Goal: Navigation & Orientation: Find specific page/section

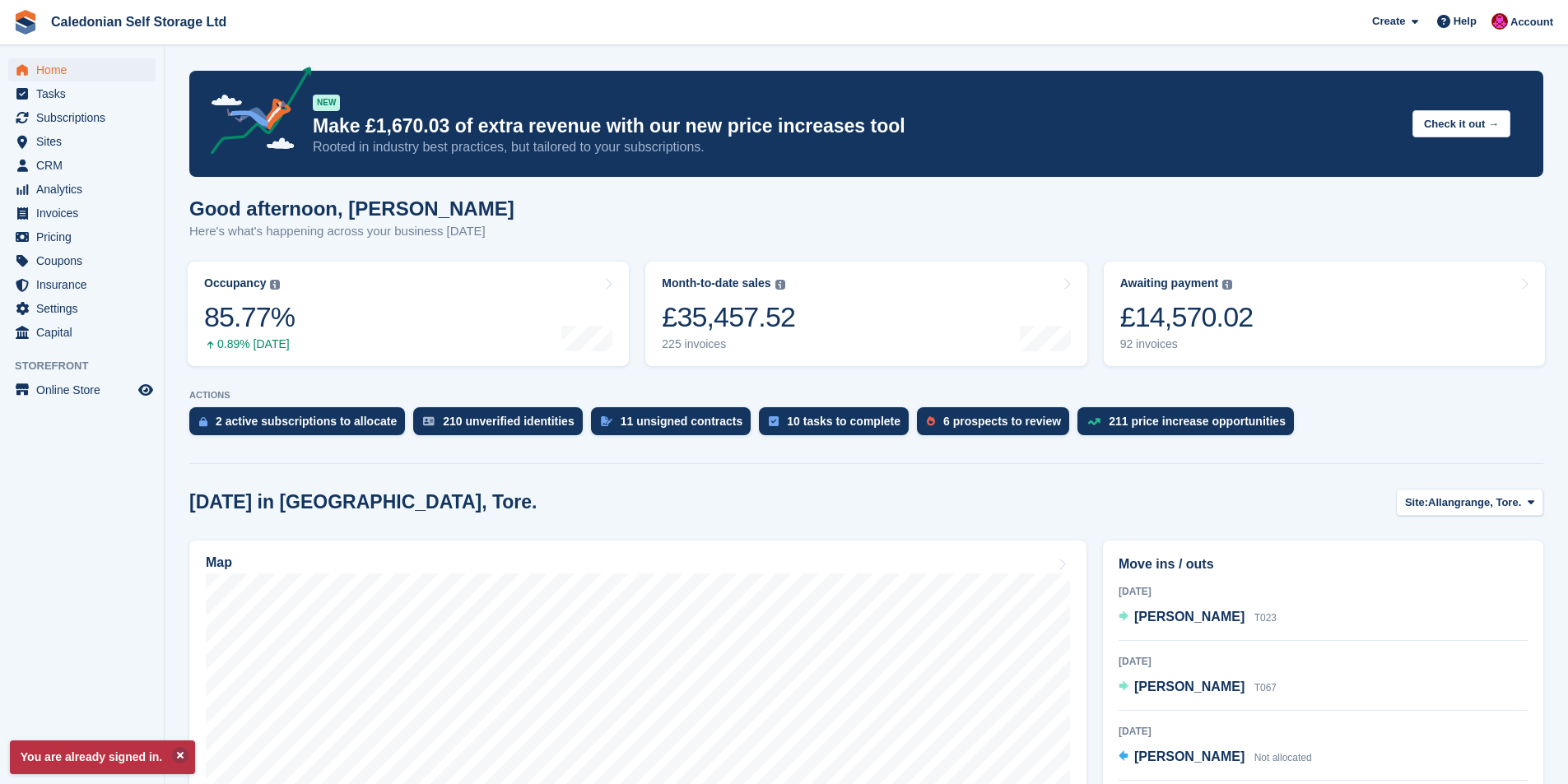
scroll to position [247, 0]
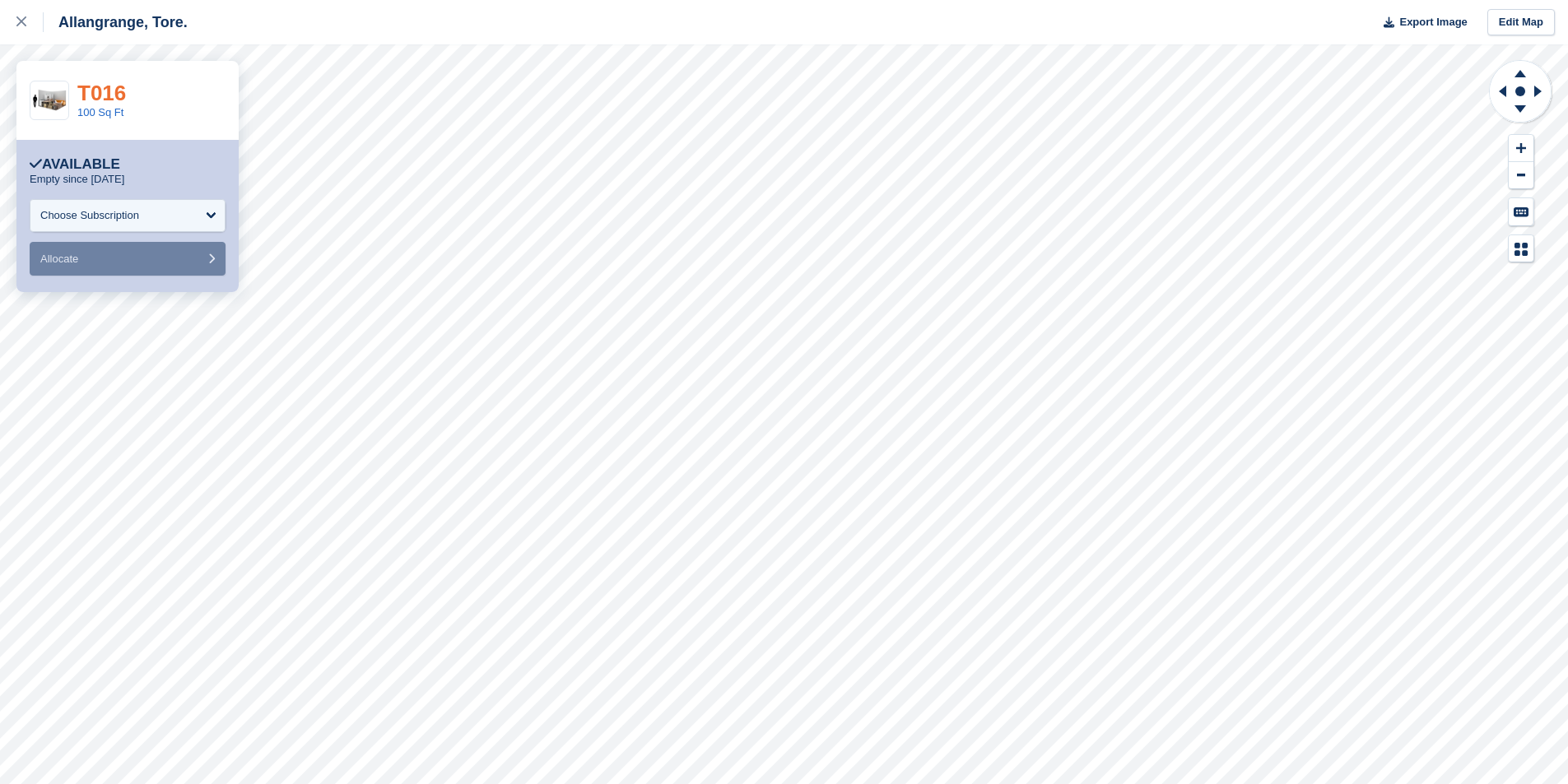
click at [94, 91] on link "T016" at bounding box center [101, 92] width 49 height 25
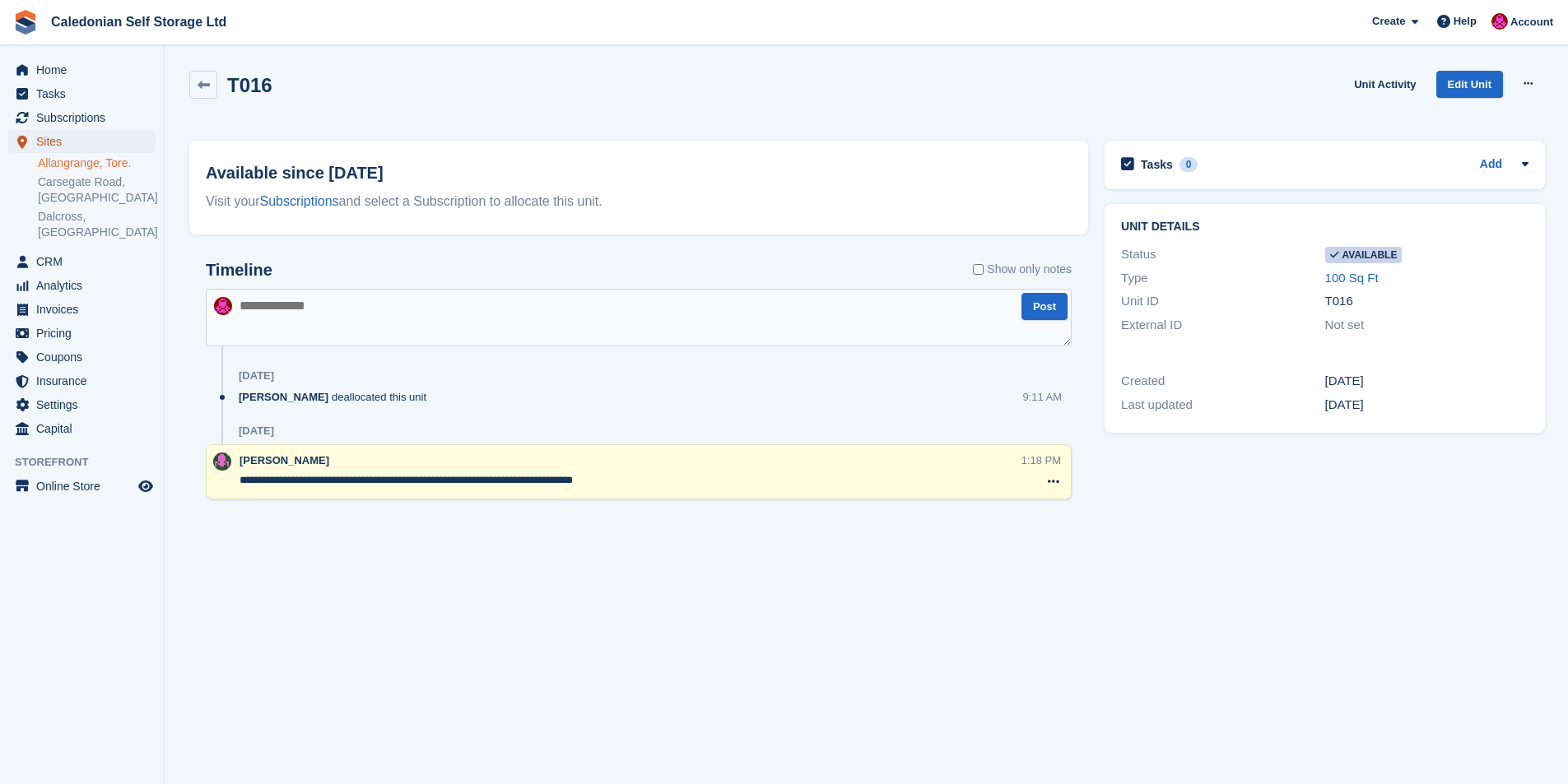
click at [56, 141] on span "Sites" at bounding box center [85, 141] width 99 height 23
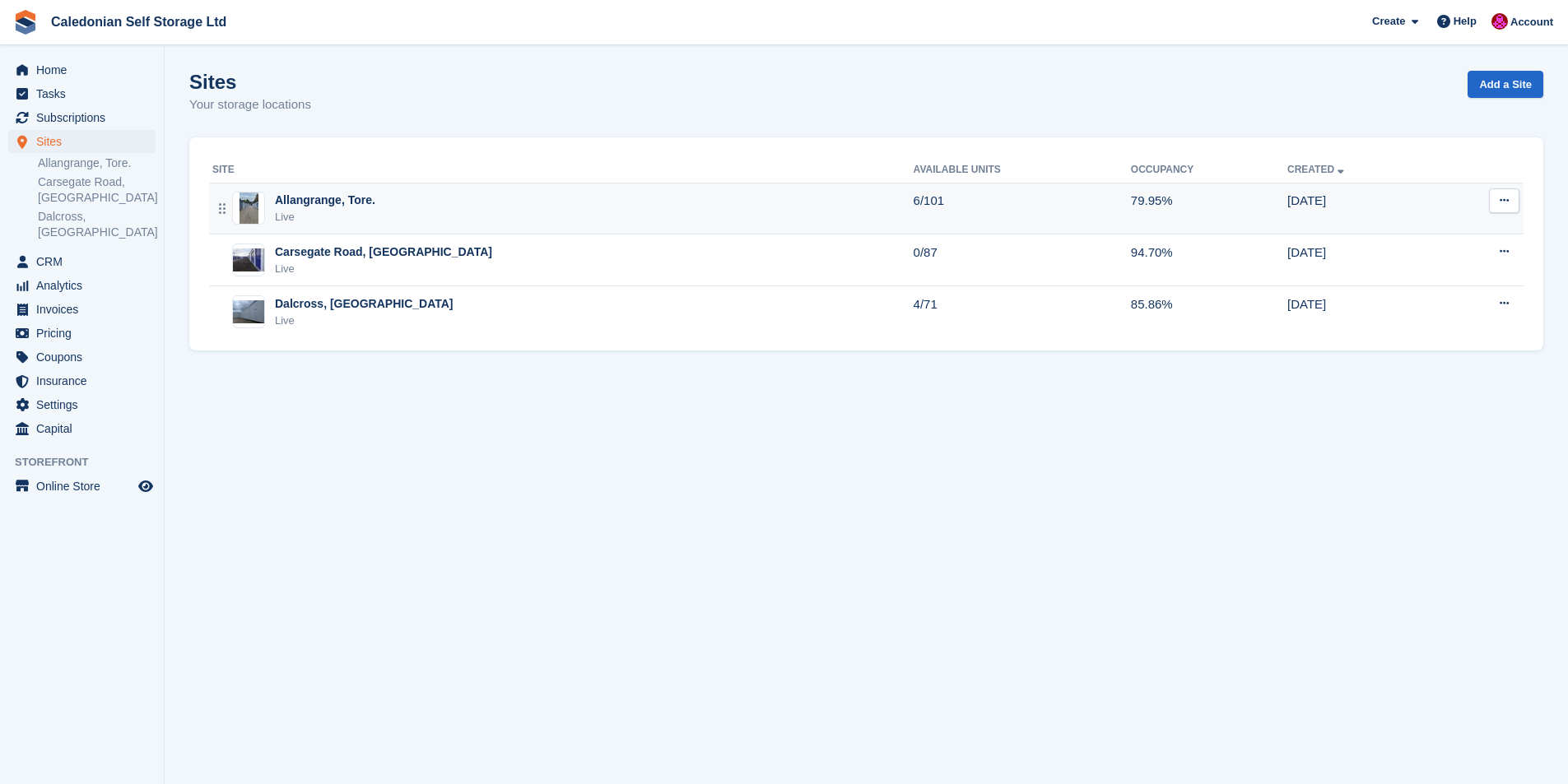
click at [301, 195] on div "Allangrange, Tore." at bounding box center [324, 200] width 100 height 17
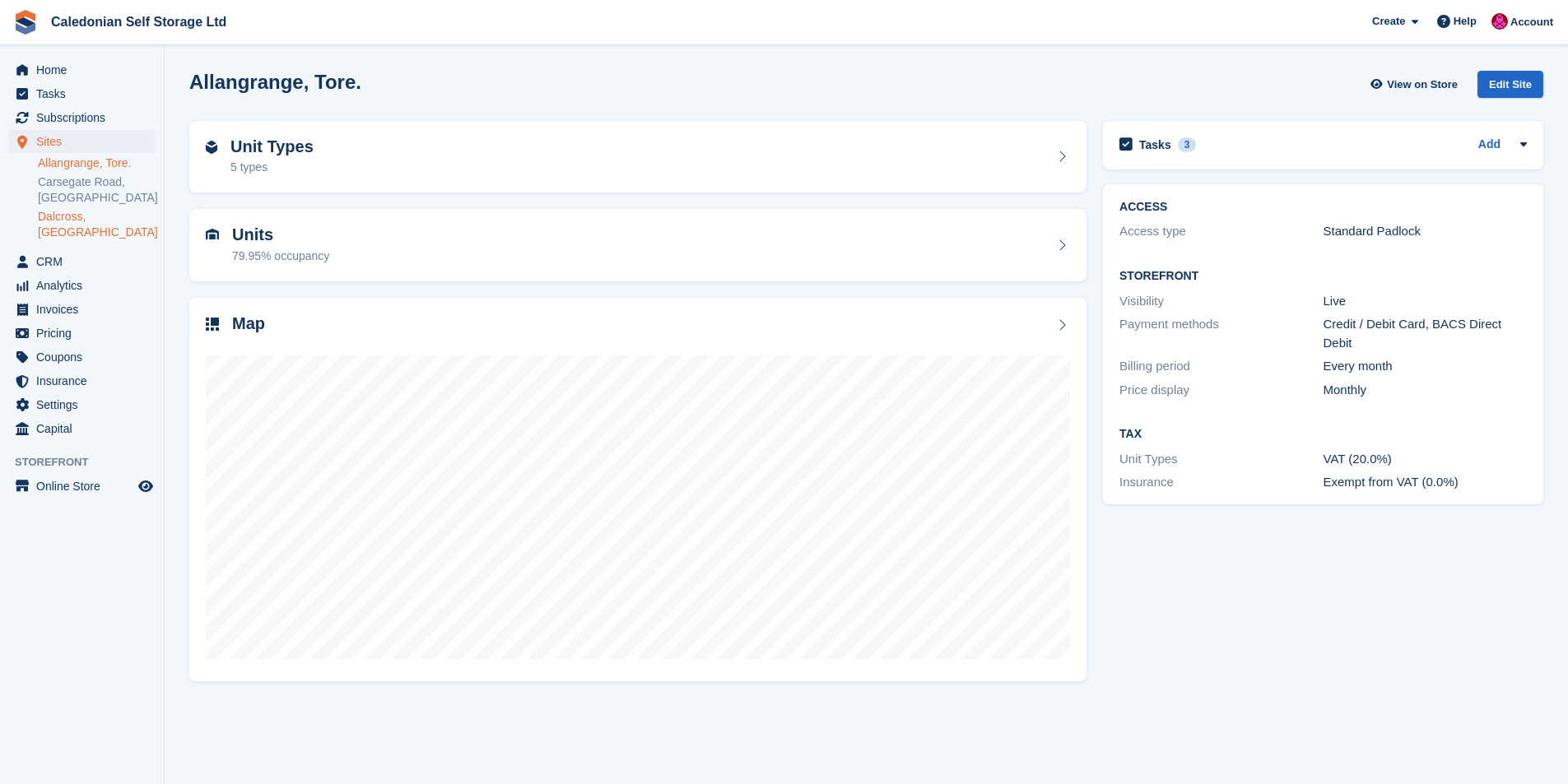
click at [70, 216] on link "Dalcross, [GEOGRAPHIC_DATA]" at bounding box center [97, 224] width 118 height 32
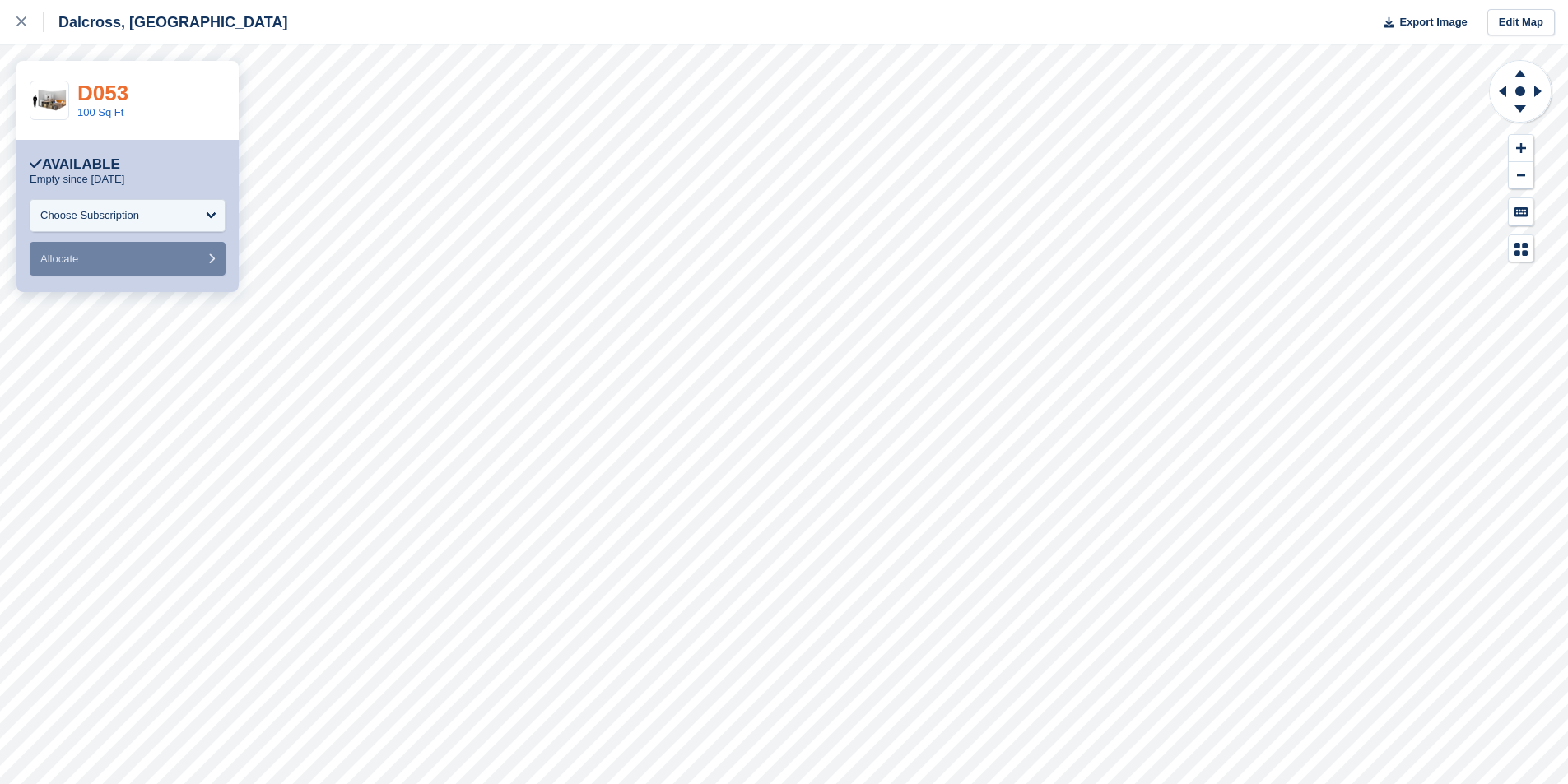
click at [108, 99] on link "D053" at bounding box center [103, 92] width 51 height 25
